Goal: Task Accomplishment & Management: Manage account settings

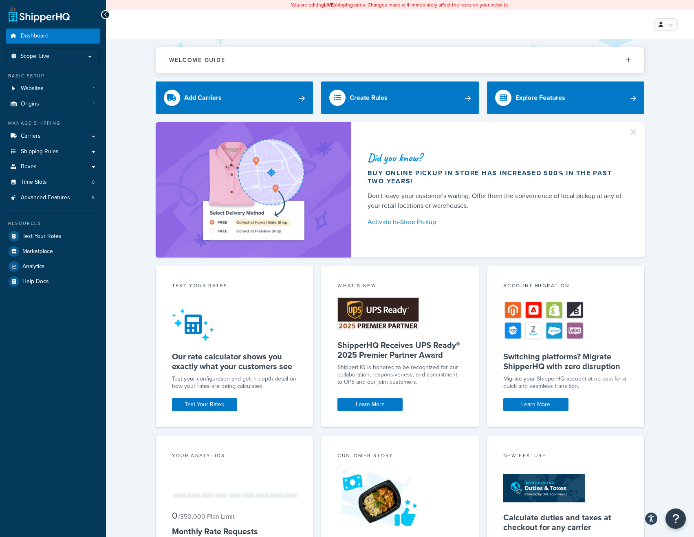
click at [133, 338] on div "Welcome Guide ShipperHQ: An Overview Carrier Setup Shipping Rules Overview Comm…" at bounding box center [400, 335] width 588 height 593
click at [45, 151] on span "Shipping Rules" at bounding box center [40, 151] width 38 height 7
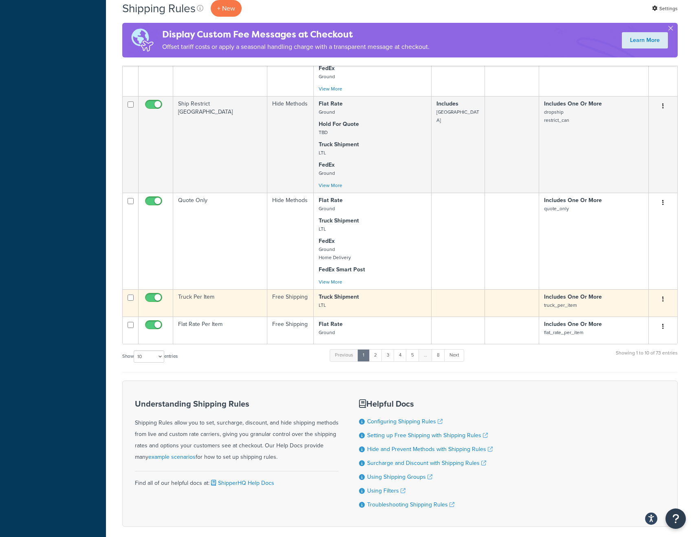
scroll to position [601, 0]
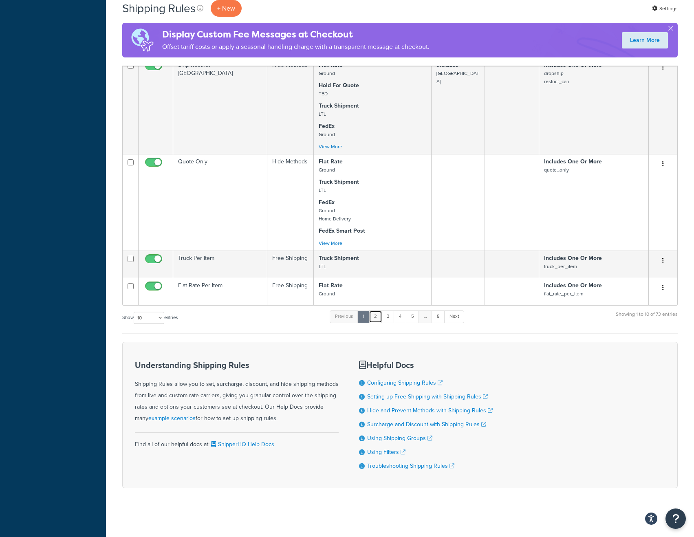
click at [376, 316] on link "2" at bounding box center [375, 316] width 13 height 12
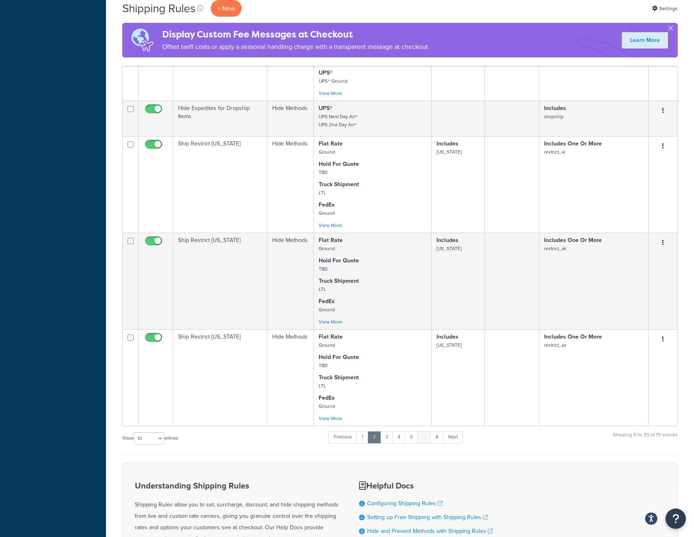
scroll to position [621, 0]
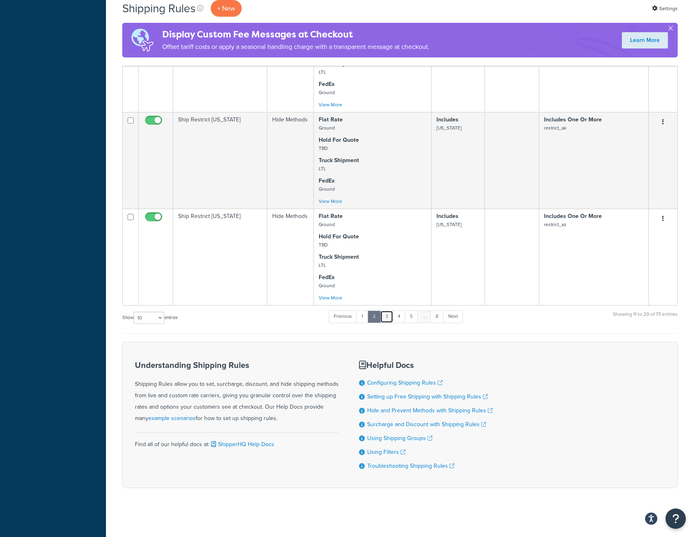
click at [388, 317] on link "3" at bounding box center [386, 316] width 13 height 12
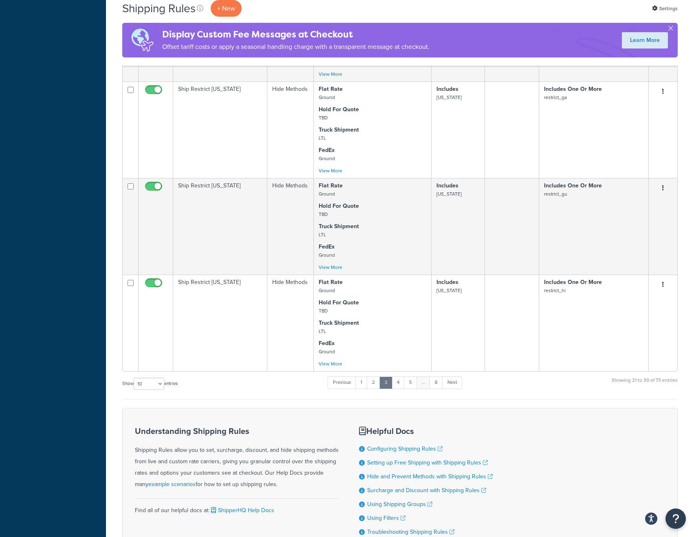
scroll to position [837, 0]
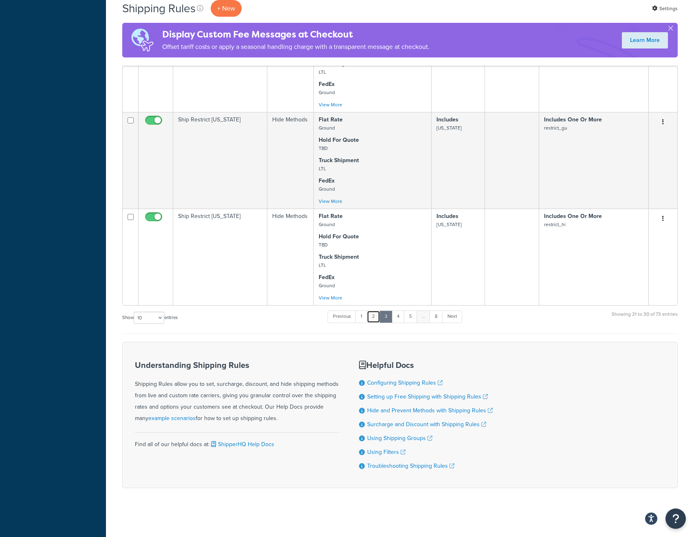
click at [372, 312] on link "2" at bounding box center [373, 316] width 13 height 12
click at [373, 320] on link "2" at bounding box center [373, 316] width 13 height 12
click at [364, 319] on link "1" at bounding box center [362, 316] width 12 height 12
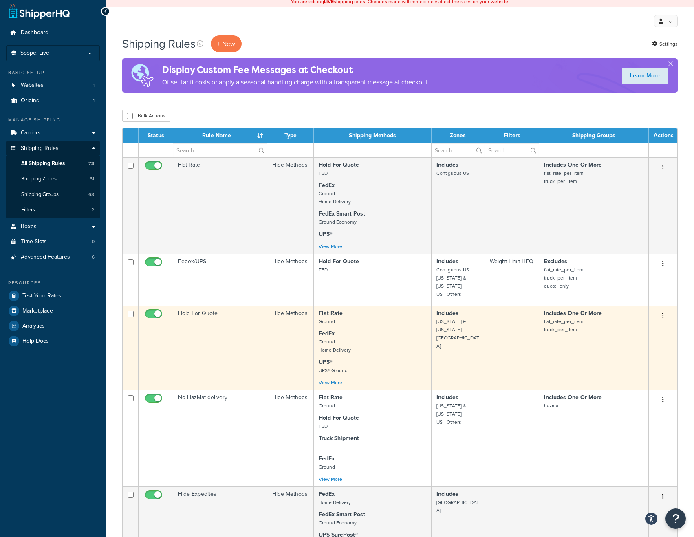
scroll to position [0, 0]
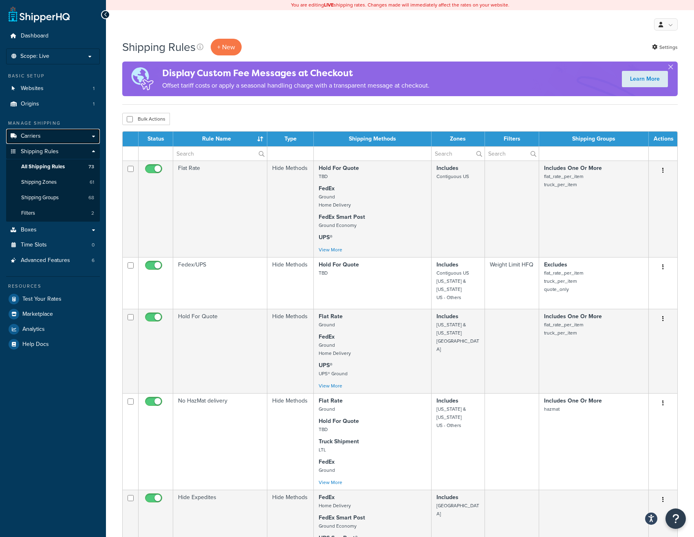
click at [46, 131] on link "Carriers" at bounding box center [53, 136] width 94 height 15
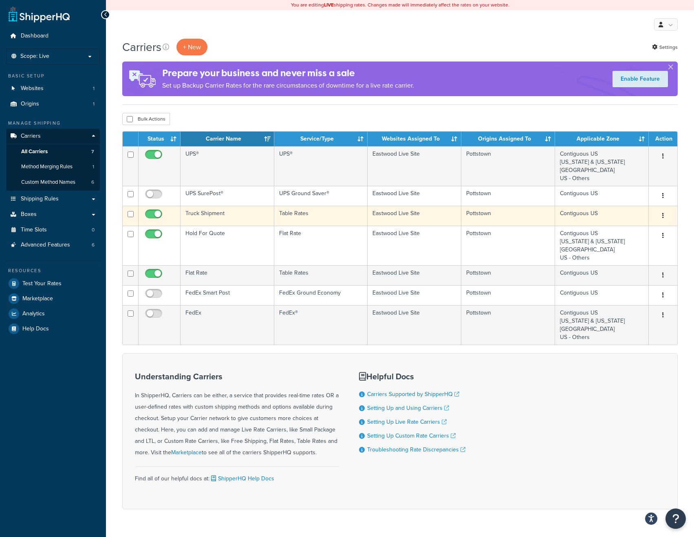
click at [241, 217] on td "Truck Shipment" at bounding box center [227, 216] width 94 height 20
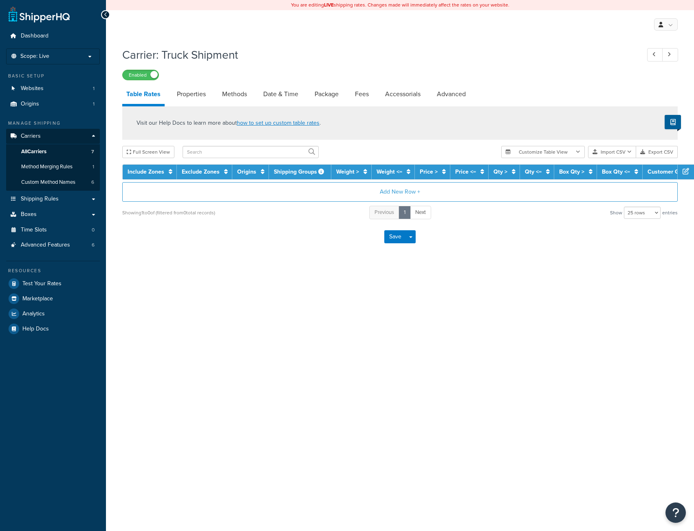
select select "25"
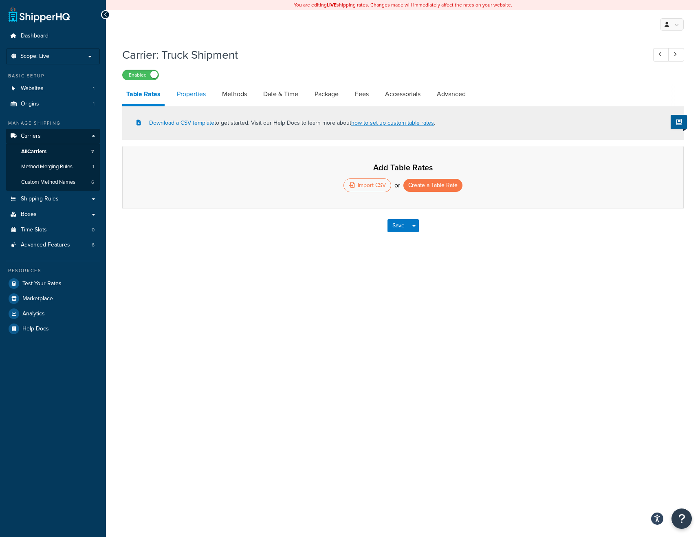
click at [195, 92] on link "Properties" at bounding box center [191, 94] width 37 height 20
select select "PERITEM"
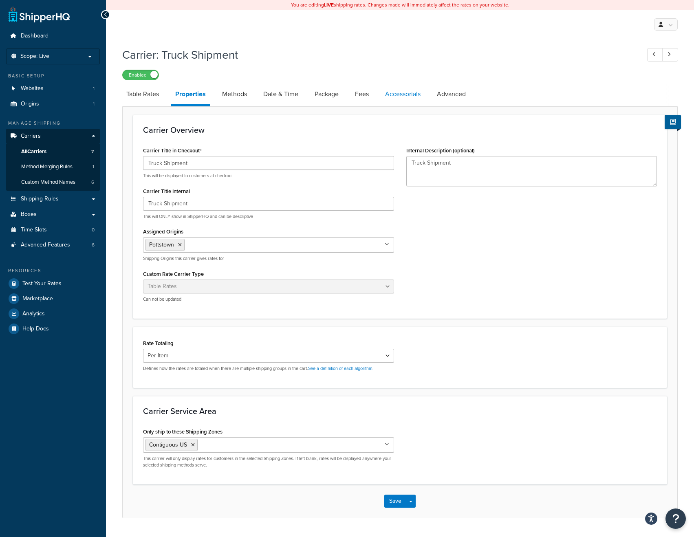
click at [407, 97] on link "Accessorials" at bounding box center [403, 94] width 44 height 20
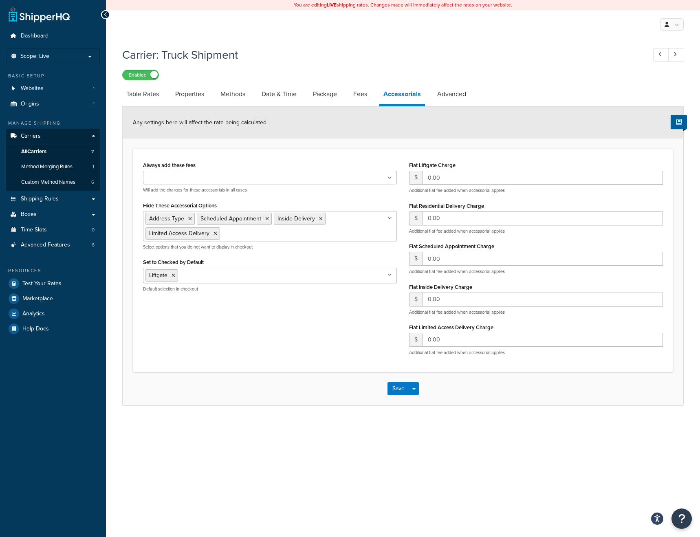
click at [342, 350] on div "Always add these fees Liftgate Address Type Scheduled Appointment Inside Delive…" at bounding box center [403, 260] width 532 height 202
click at [256, 466] on div "You are editing LIVE shipping rates. Changes made will immediately affect the r…" at bounding box center [403, 268] width 594 height 537
drag, startPoint x: 196, startPoint y: 261, endPoint x: 204, endPoint y: 261, distance: 8.2
click at [204, 261] on label "Set to Checked by Default" at bounding box center [173, 262] width 61 height 6
click at [204, 270] on input "Set to Checked by Default" at bounding box center [216, 274] width 72 height 9
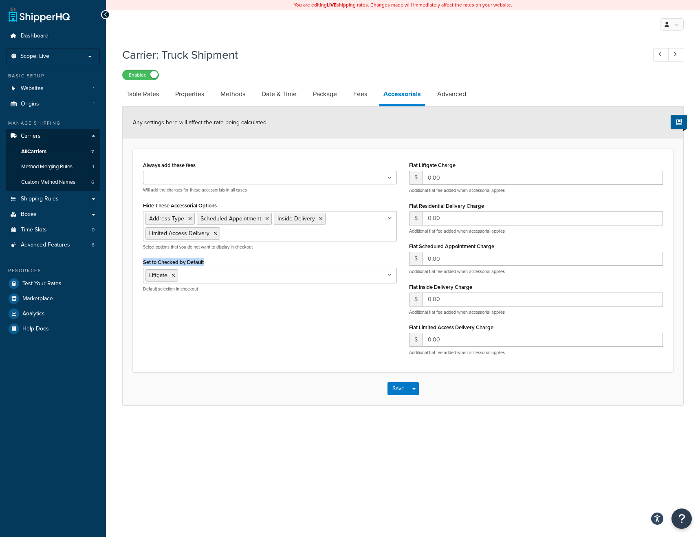
drag, startPoint x: 207, startPoint y: 261, endPoint x: 135, endPoint y: 262, distance: 71.7
click at [135, 262] on div "Always add these fees Liftgate Address Type Scheduled Appointment Inside Delive…" at bounding box center [403, 260] width 540 height 223
